Goal: Task Accomplishment & Management: Complete application form

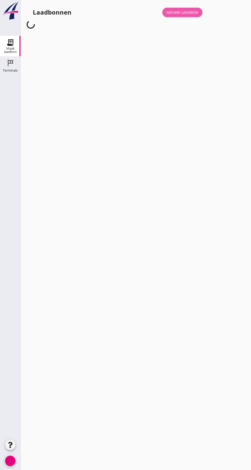
click at [189, 14] on font "Nieuwe laadbon" at bounding box center [182, 12] width 32 height 5
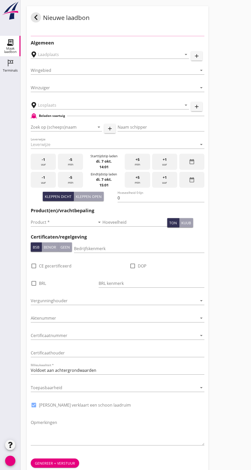
click at [186, 13] on div "Nieuwe laadbon" at bounding box center [118, 17] width 182 height 23
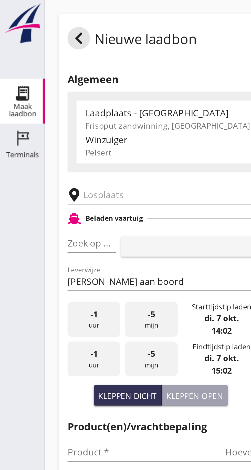
click at [46, 87] on input "text" at bounding box center [81, 89] width 87 height 8
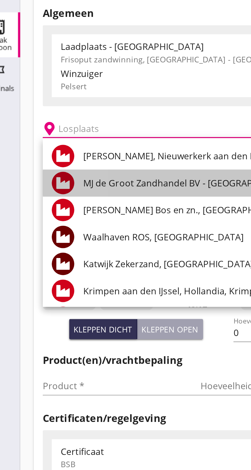
scroll to position [26, 0]
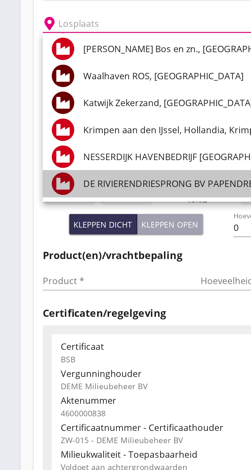
click at [93, 163] on font "DE RIVIERENDRIESPRONG BV PAPENDRECHT, Papendrecht" at bounding box center [113, 162] width 128 height 6
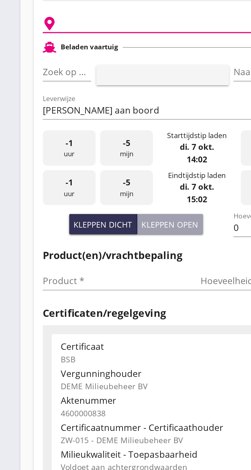
type input "DE RIVIERENDRIESPRONG B.V. [GEOGRAPHIC_DATA], [GEOGRAPHIC_DATA]"
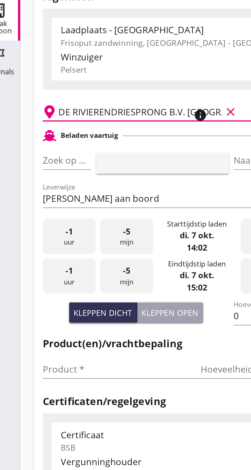
click at [43, 110] on font "pijl_drop_down" at bounding box center [50, 111] width 86 height 6
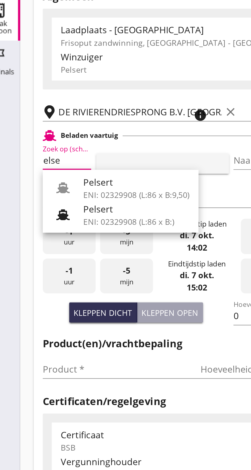
scroll to position [0, 4]
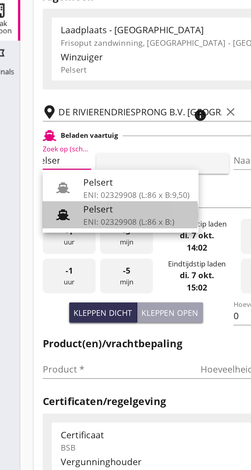
click at [70, 136] on div "Pelsert" at bounding box center [73, 133] width 48 height 6
type input "Pelsert"
type input "Martijn de Groot"
type input "1087"
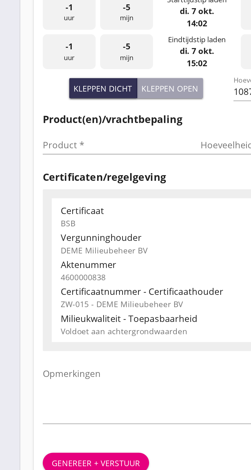
type input "Pelsert"
click at [39, 210] on div "Product * pijl_drop_down" at bounding box center [67, 206] width 72 height 8
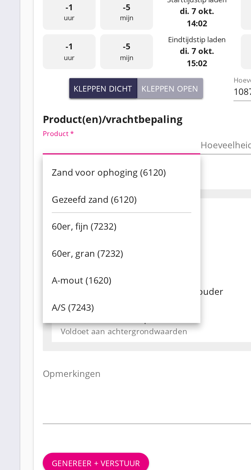
scroll to position [0, 0]
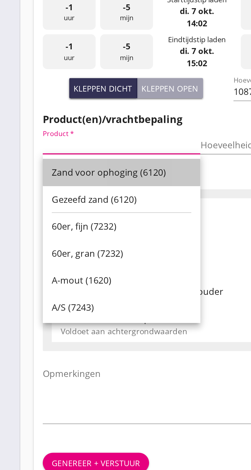
click at [74, 221] on font "Zand voor ophoging (6120)" at bounding box center [61, 219] width 52 height 6
type input "Zand voor ophoging (6120)"
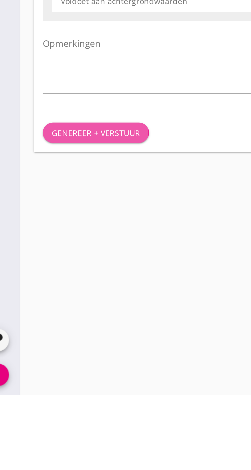
click at [57, 354] on button "Genereer + verstuur" at bounding box center [55, 350] width 48 height 9
